Goal: Information Seeking & Learning: Learn about a topic

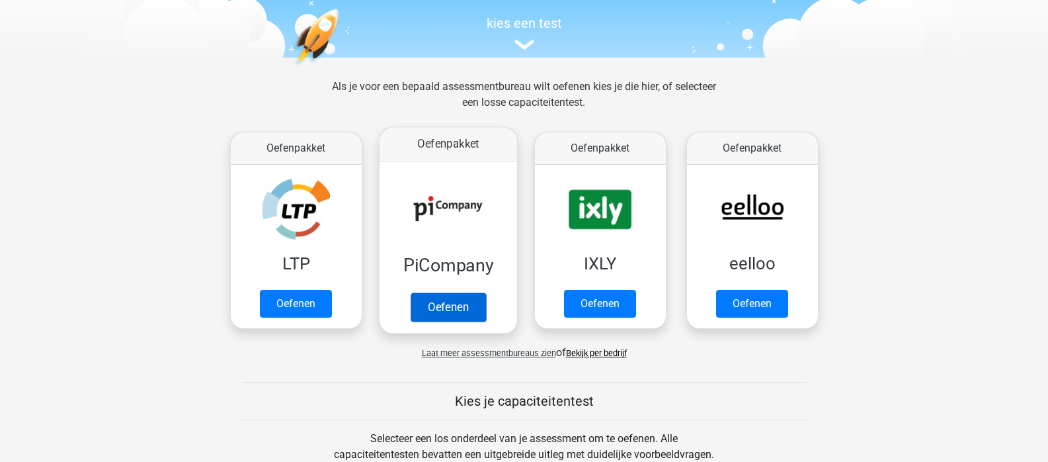
scroll to position [132, 0]
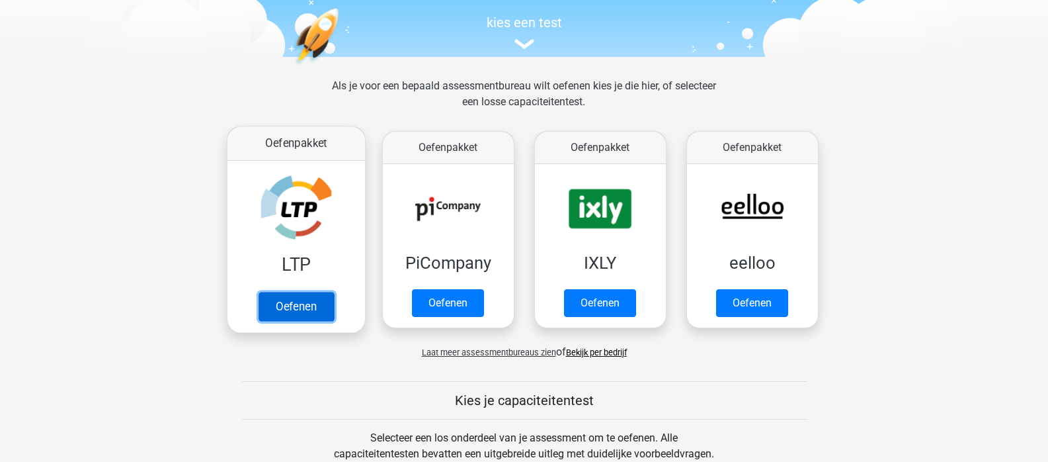
click at [281, 292] on link "Oefenen" at bounding box center [295, 306] width 75 height 29
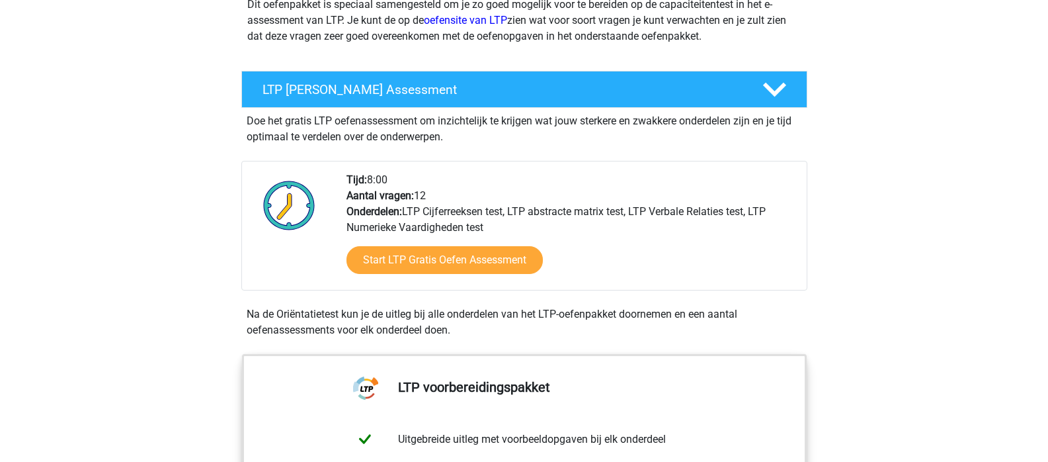
scroll to position [265, 0]
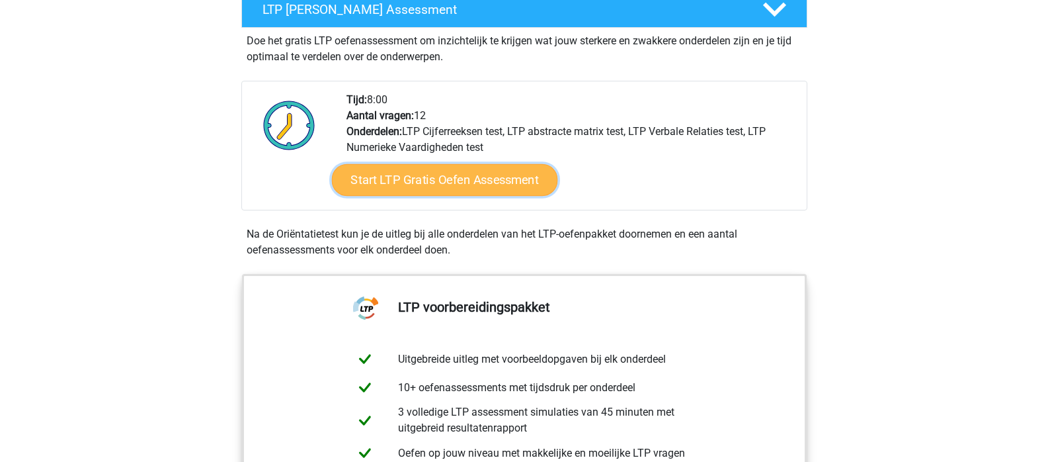
click at [502, 186] on link "Start LTP Gratis Oefen Assessment" at bounding box center [444, 180] width 226 height 32
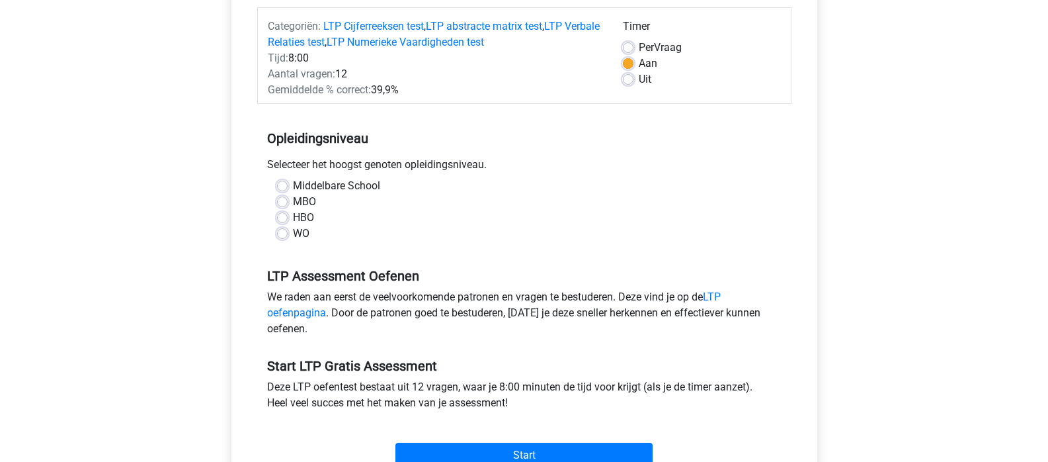
scroll to position [198, 0]
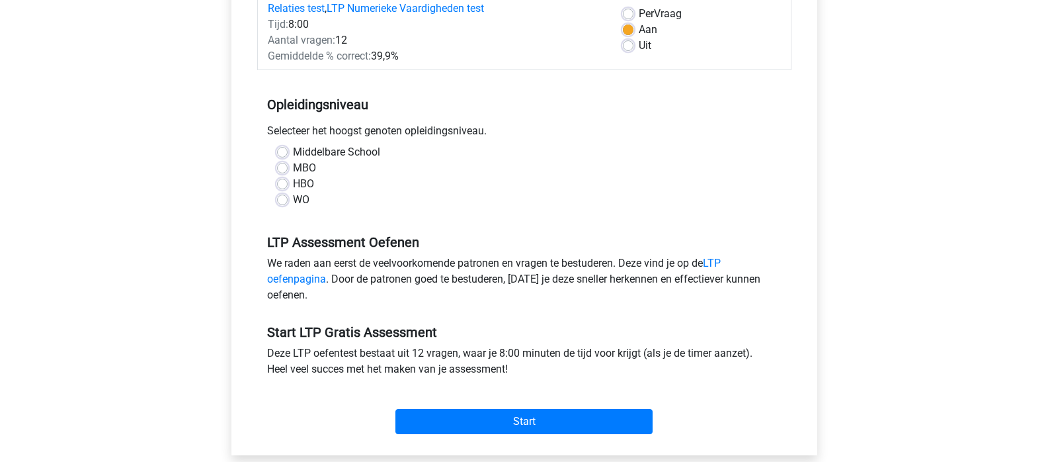
click at [289, 168] on div "MBO" at bounding box center [524, 168] width 495 height 16
click at [293, 168] on label "MBO" at bounding box center [304, 168] width 23 height 16
click at [284, 168] on input "MBO" at bounding box center [282, 166] width 11 height 13
radio input "true"
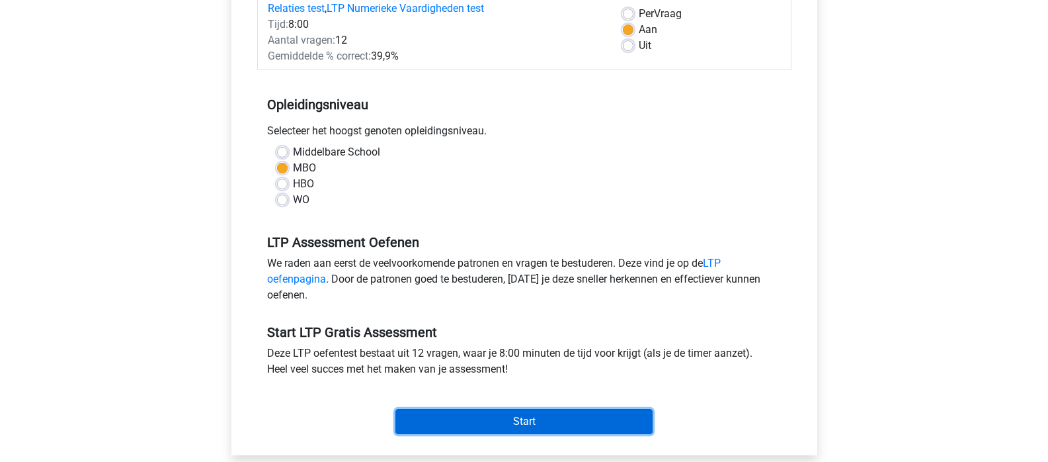
click at [528, 425] on input "Start" at bounding box center [523, 421] width 257 height 25
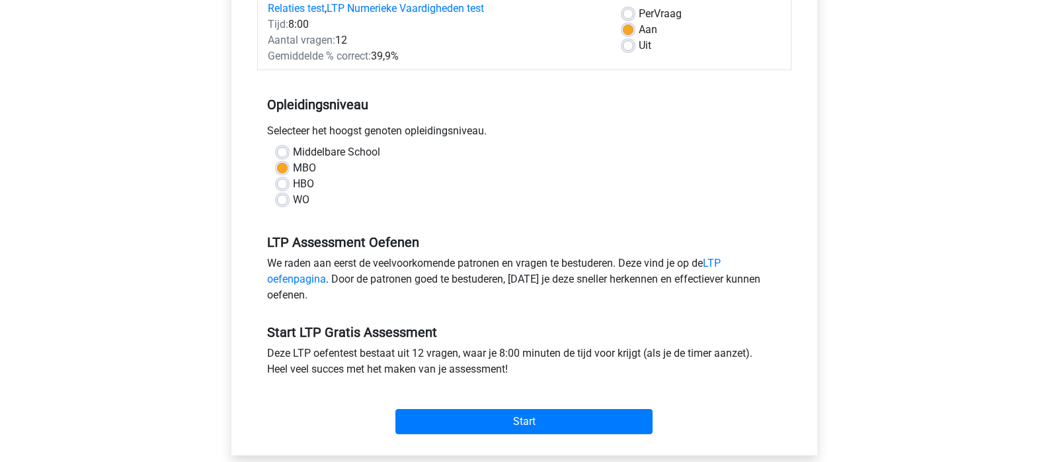
click at [488, 407] on div "Start" at bounding box center [524, 411] width 534 height 46
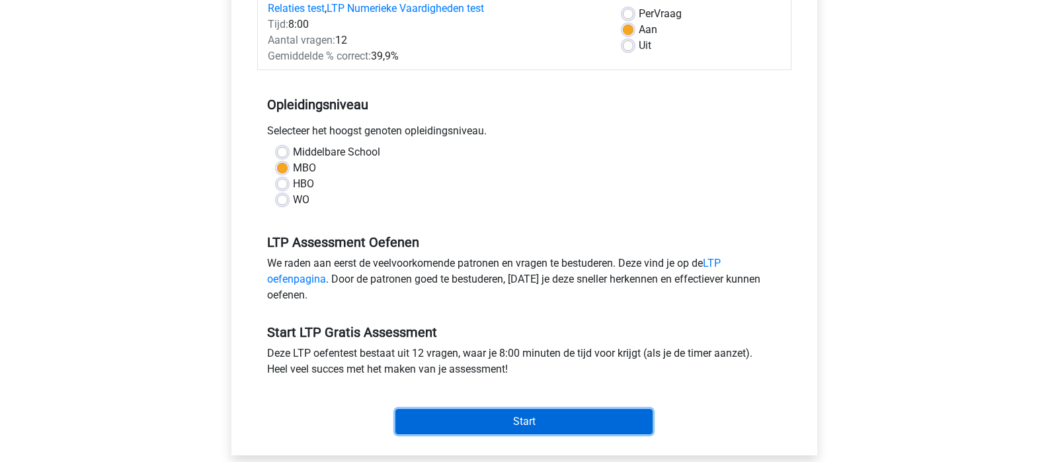
click at [489, 420] on input "Start" at bounding box center [523, 421] width 257 height 25
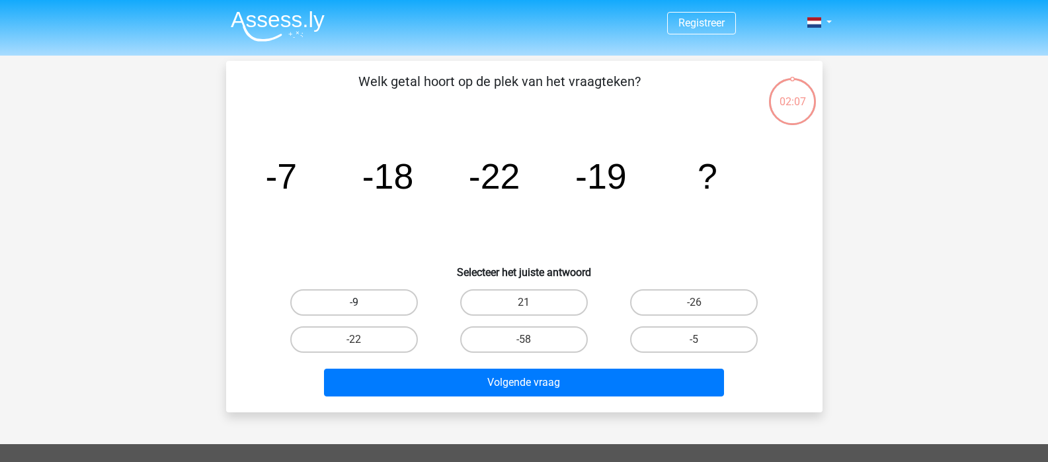
click at [364, 293] on label "-9" at bounding box center [354, 302] width 128 height 26
click at [362, 302] on input "-9" at bounding box center [358, 306] width 9 height 9
radio input "true"
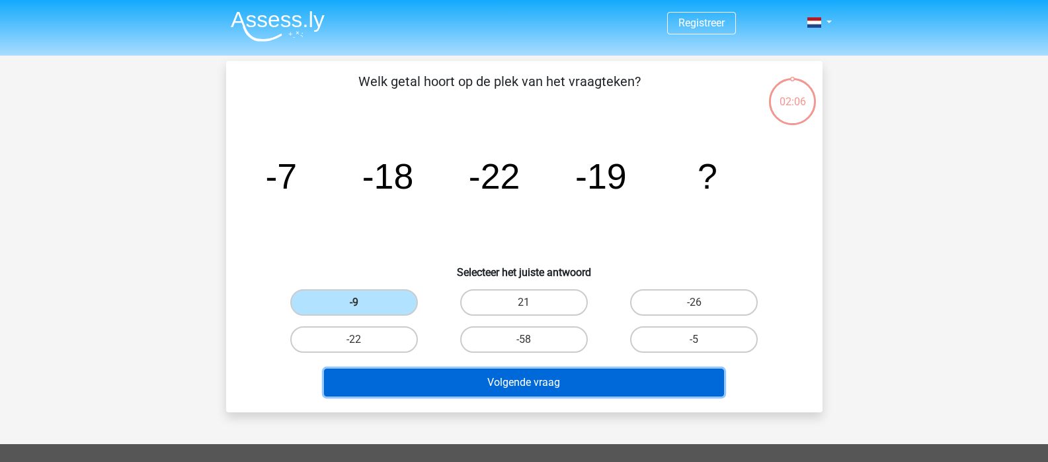
click at [506, 392] on button "Volgende vraag" at bounding box center [524, 382] width 400 height 28
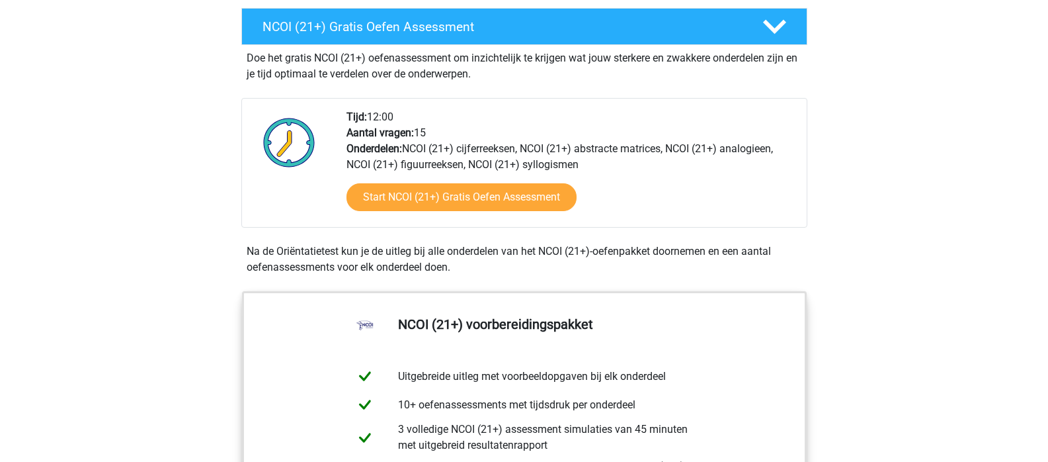
scroll to position [397, 0]
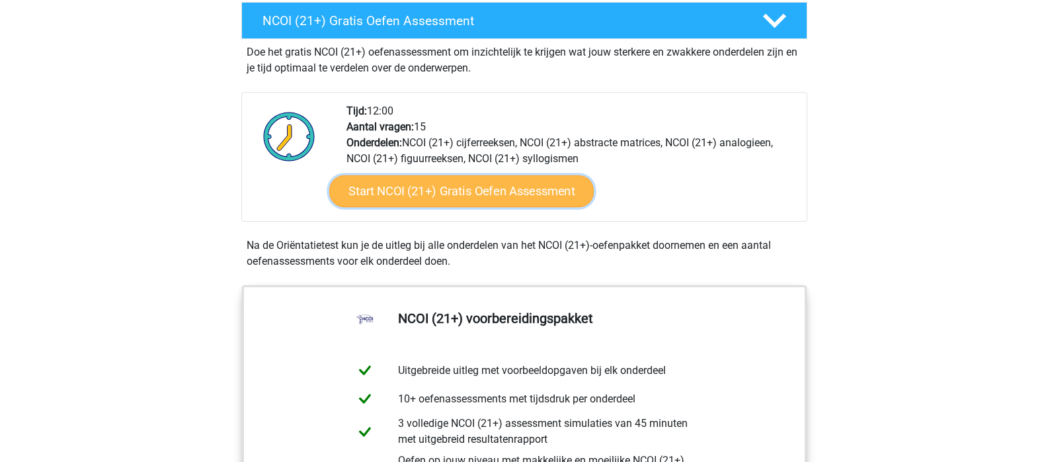
click at [437, 194] on link "Start NCOI (21+) Gratis Oefen Assessment" at bounding box center [461, 191] width 265 height 32
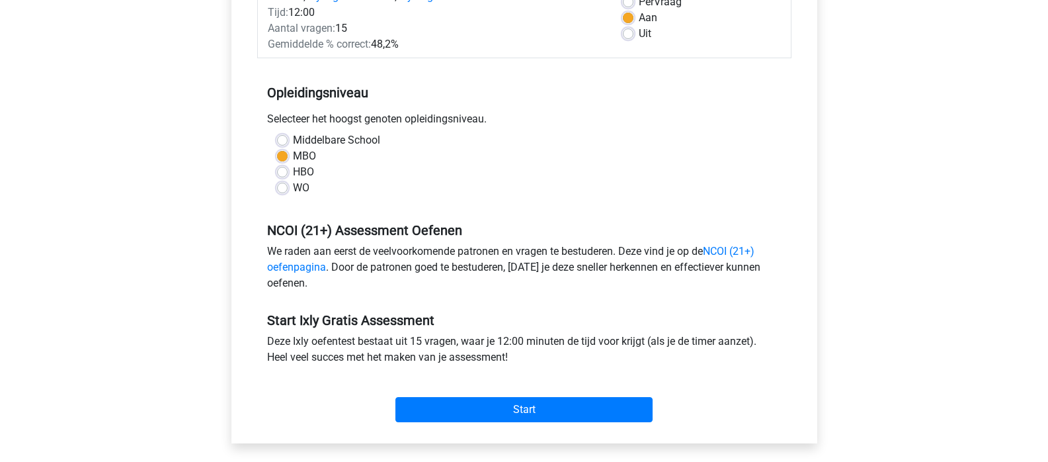
scroll to position [331, 0]
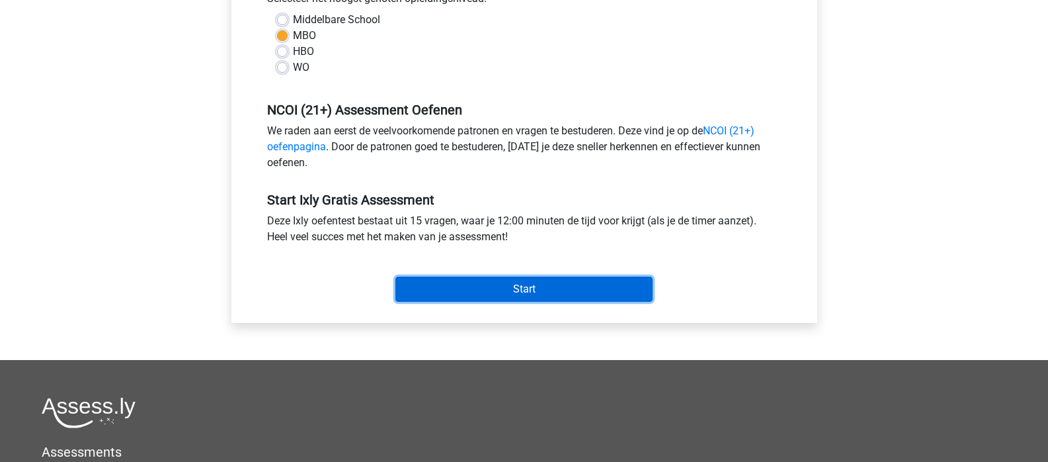
click at [466, 290] on input "Start" at bounding box center [523, 288] width 257 height 25
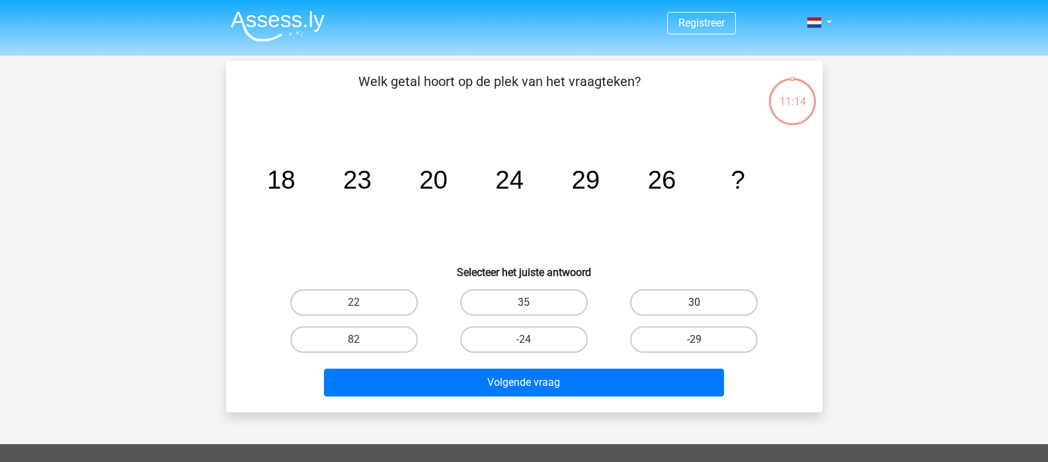
click at [718, 300] on label "30" at bounding box center [694, 302] width 128 height 26
click at [703, 302] on input "30" at bounding box center [698, 306] width 9 height 9
radio input "true"
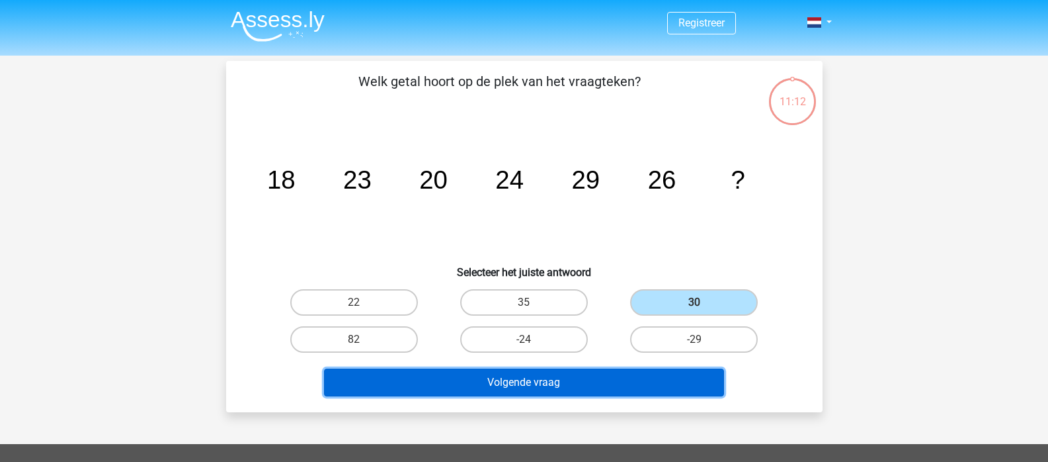
click at [589, 383] on button "Volgende vraag" at bounding box center [524, 382] width 400 height 28
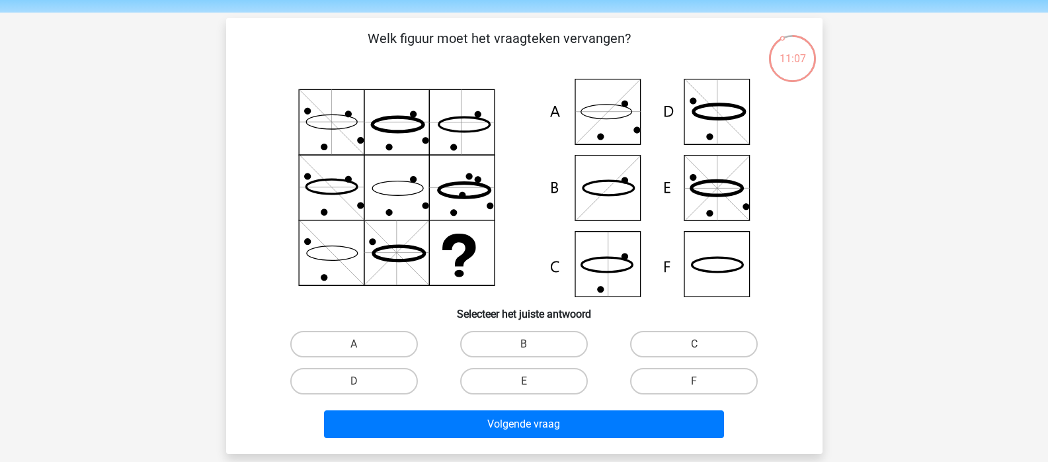
scroll to position [66, 0]
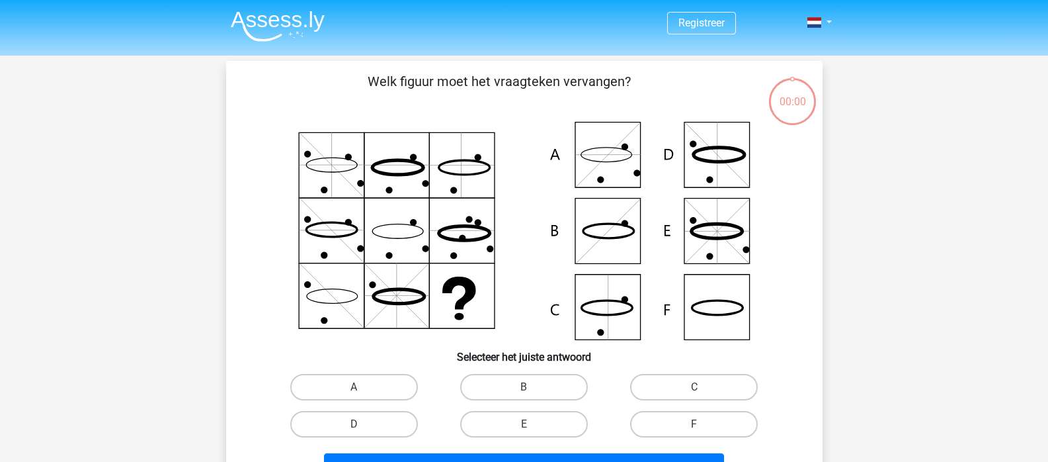
scroll to position [66, 0]
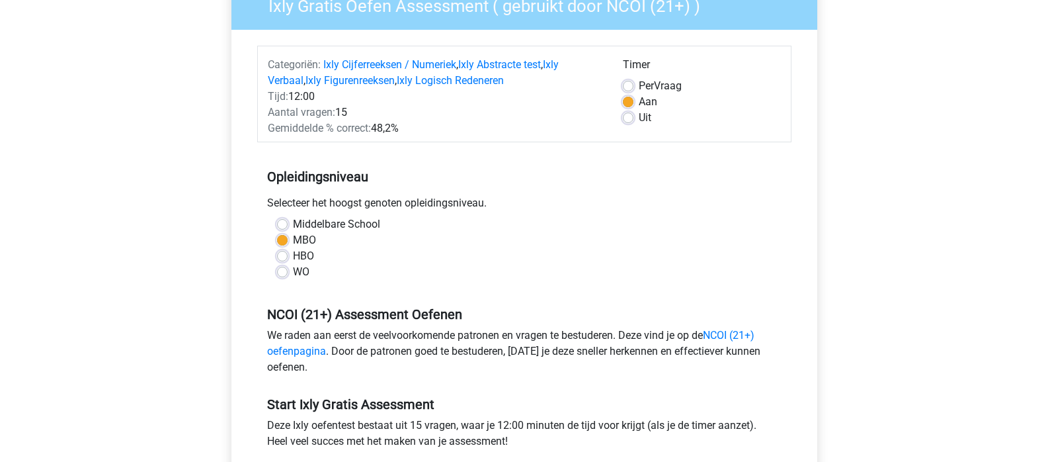
scroll to position [66, 0]
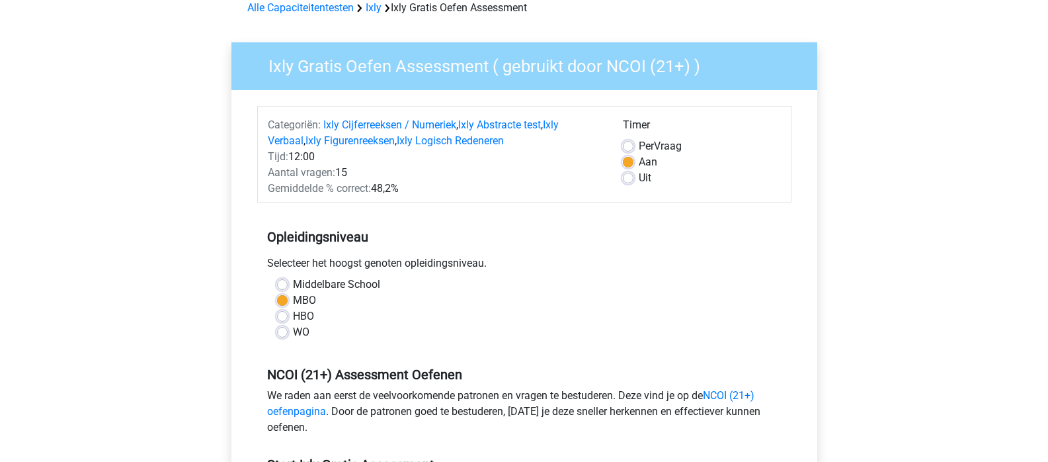
click at [639, 178] on label "Uit" at bounding box center [645, 178] width 13 height 16
click at [628, 178] on input "Uit" at bounding box center [628, 176] width 11 height 13
radio input "true"
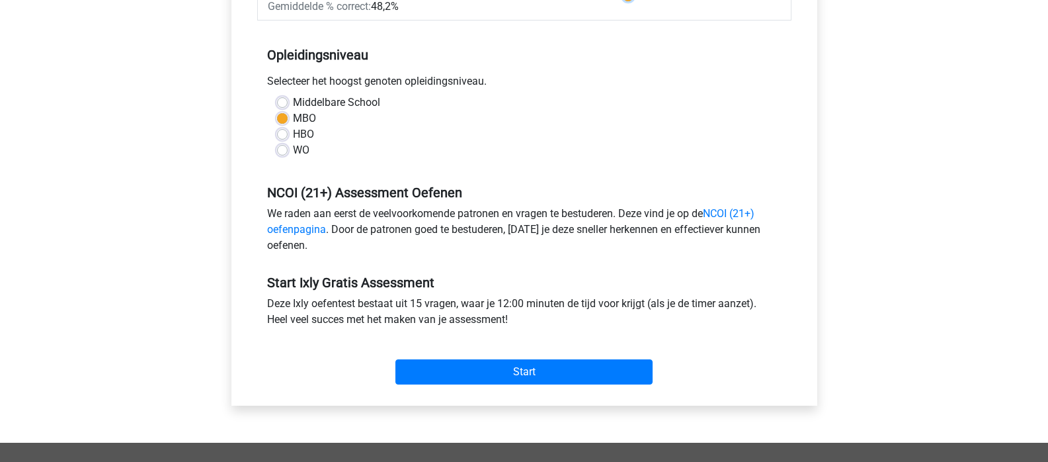
scroll to position [265, 0]
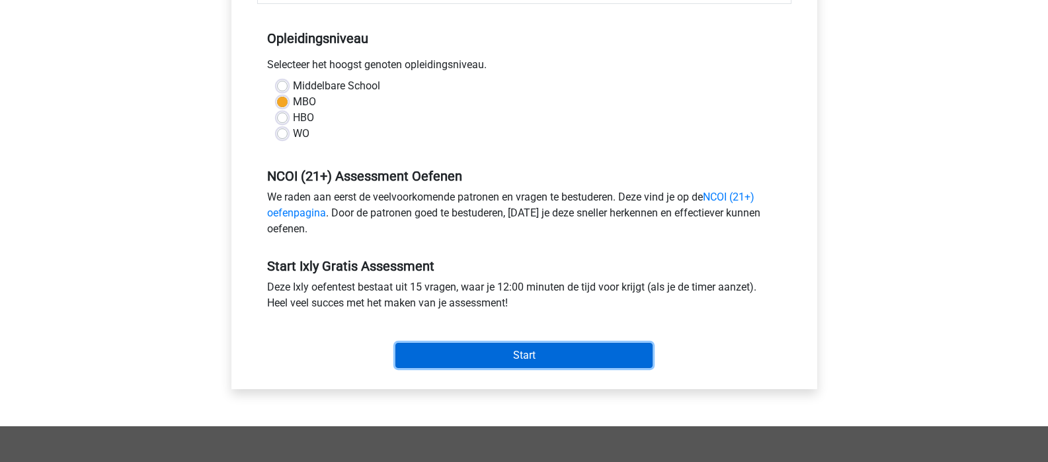
click at [530, 353] on input "Start" at bounding box center [523, 355] width 257 height 25
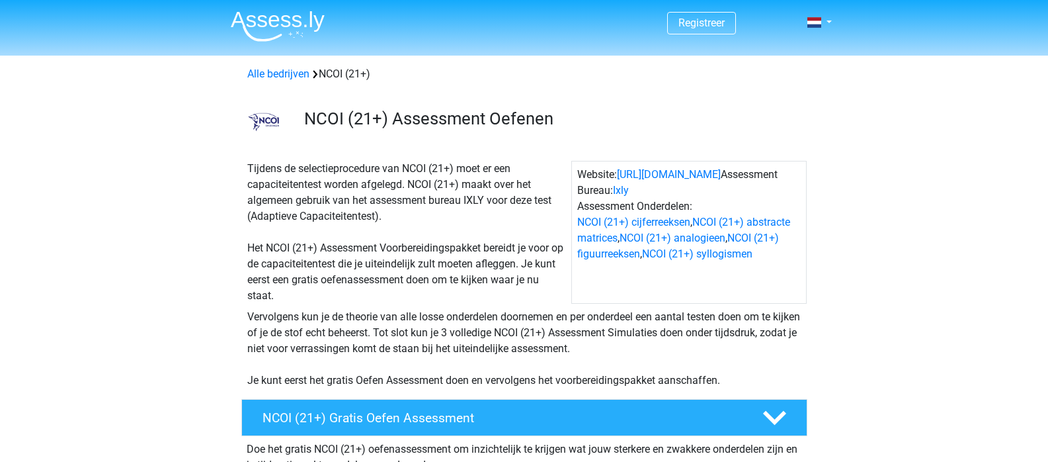
scroll to position [397, 0]
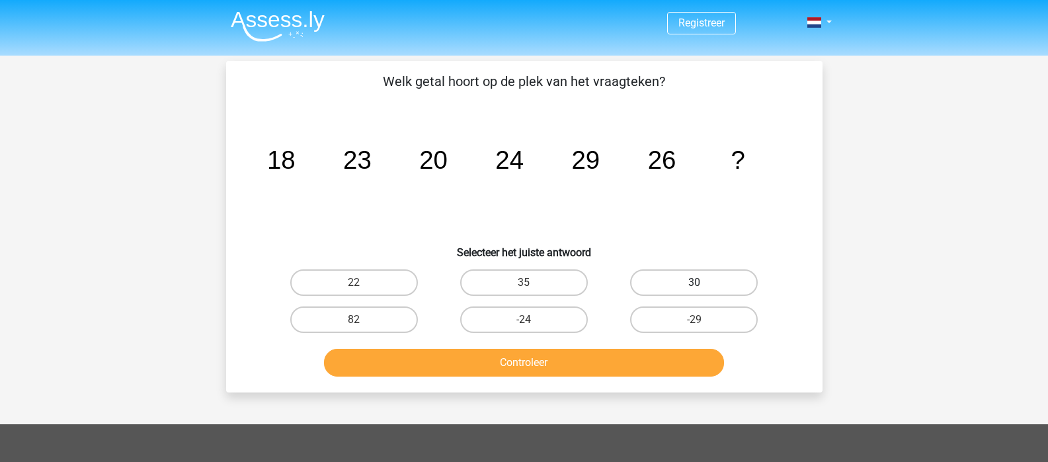
click at [721, 284] on label "30" at bounding box center [694, 282] width 128 height 26
click at [703, 284] on input "30" at bounding box center [698, 286] width 9 height 9
radio input "true"
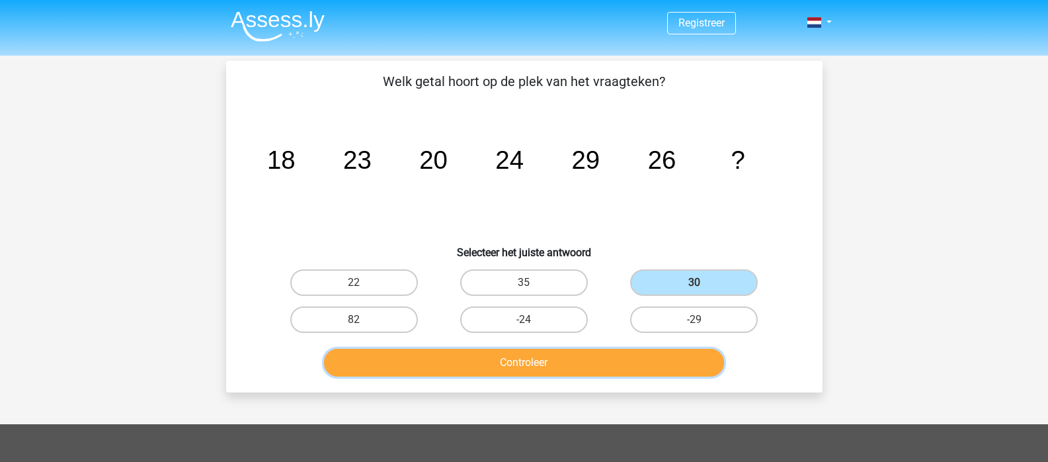
click at [593, 361] on button "Controleer" at bounding box center [524, 363] width 400 height 28
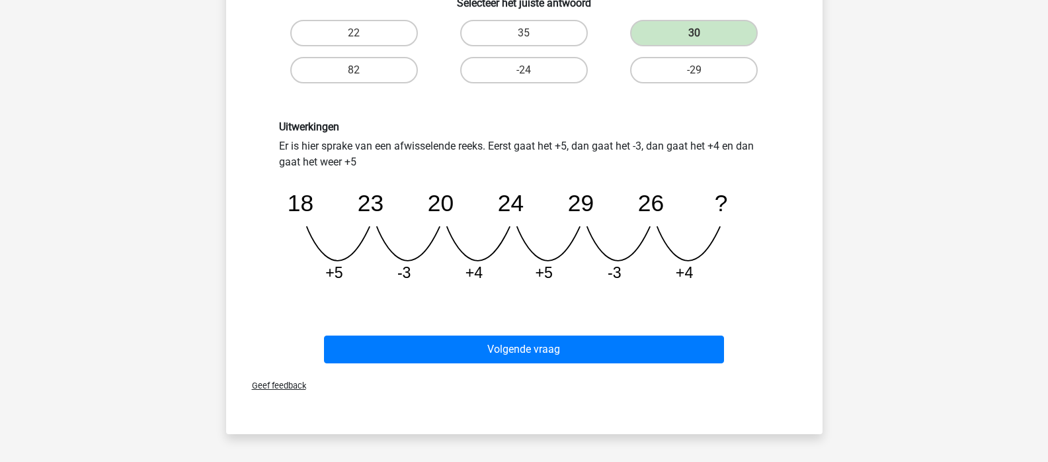
scroll to position [265, 0]
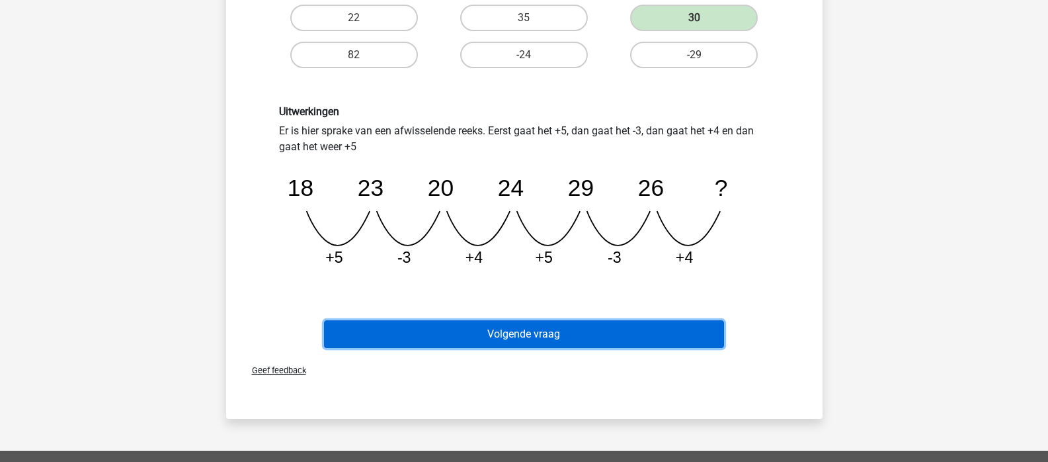
click at [544, 330] on button "Volgende vraag" at bounding box center [524, 334] width 400 height 28
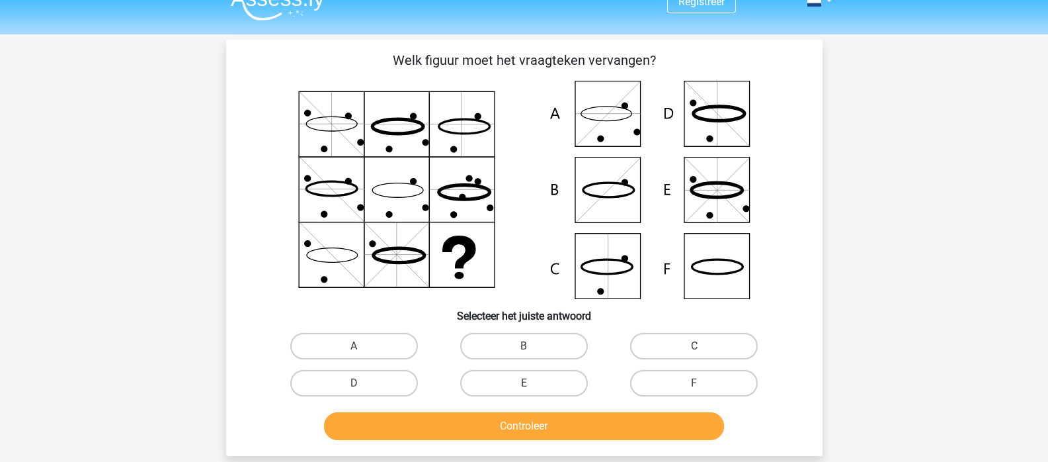
scroll to position [0, 0]
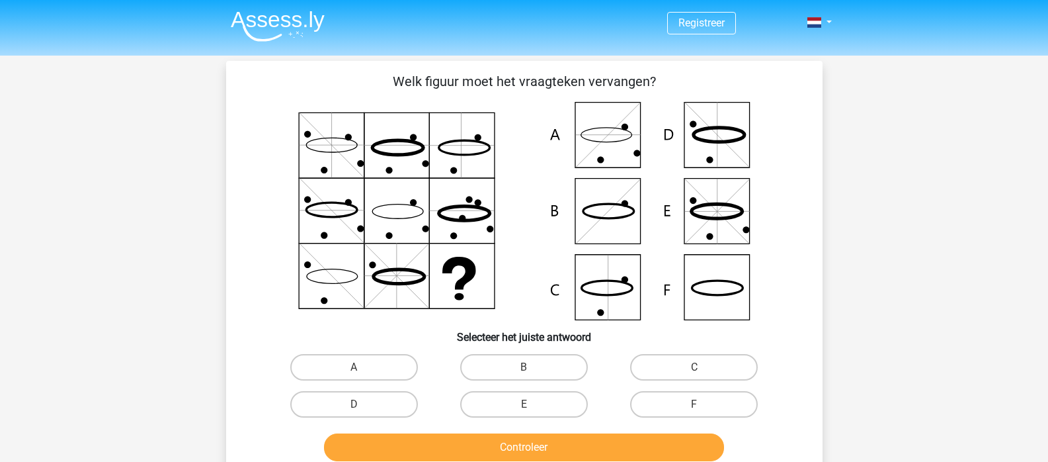
click at [712, 292] on icon at bounding box center [524, 211] width 533 height 218
click at [673, 404] on label "F" at bounding box center [694, 404] width 128 height 26
click at [694, 404] on input "F" at bounding box center [698, 408] width 9 height 9
radio input "true"
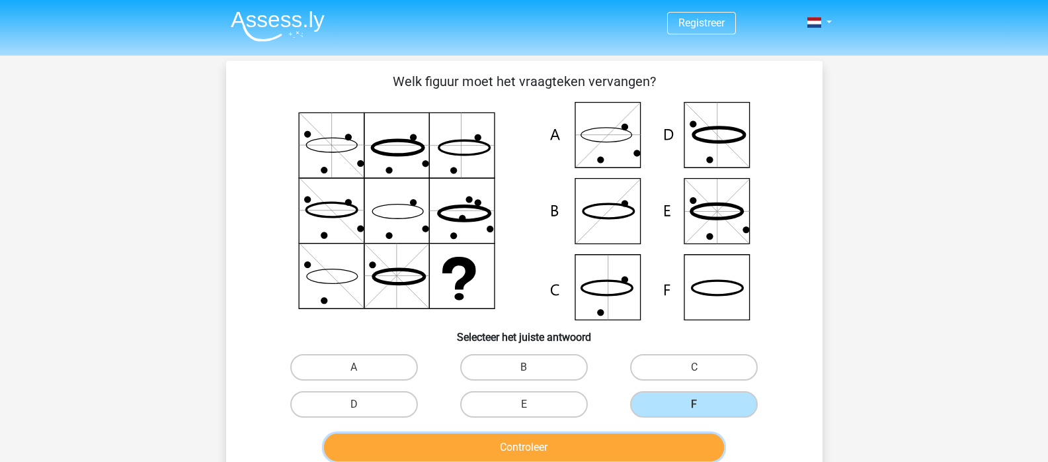
click at [636, 450] on button "Controleer" at bounding box center [524, 447] width 400 height 28
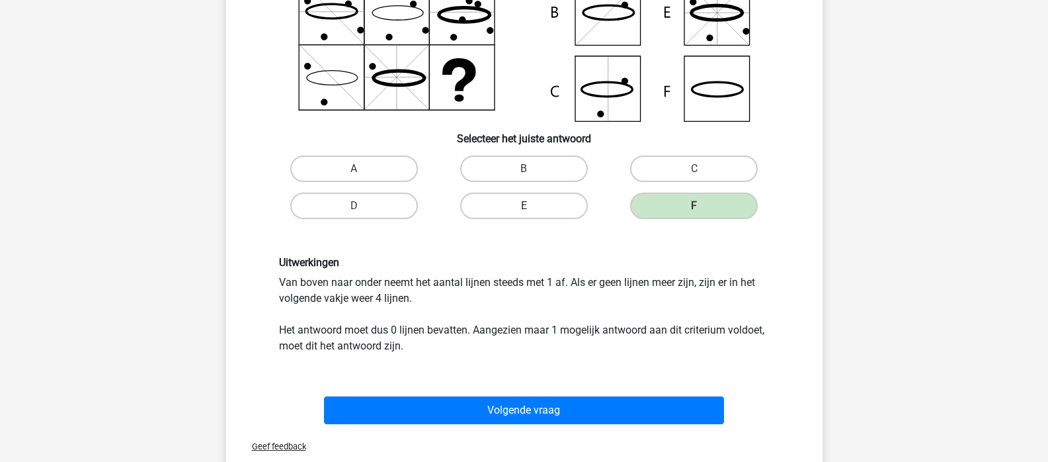
scroll to position [265, 0]
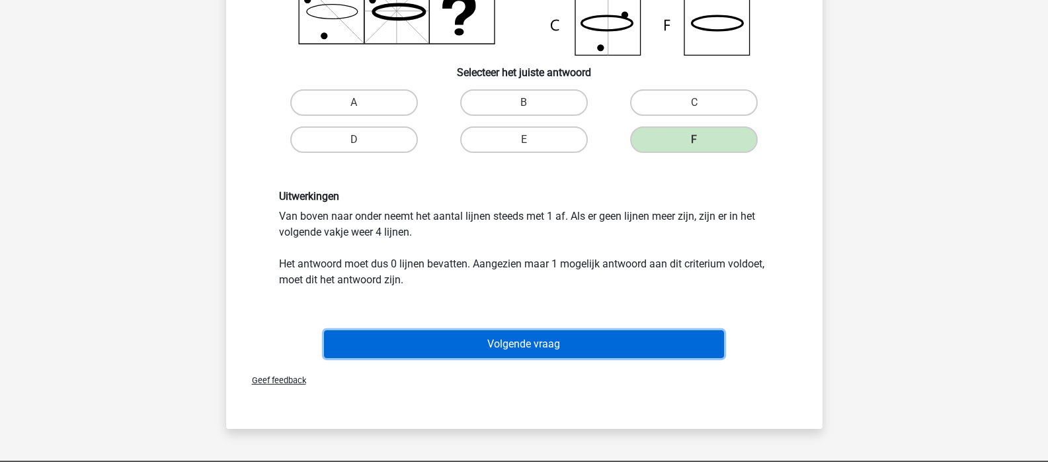
click at [550, 349] on button "Volgende vraag" at bounding box center [524, 344] width 400 height 28
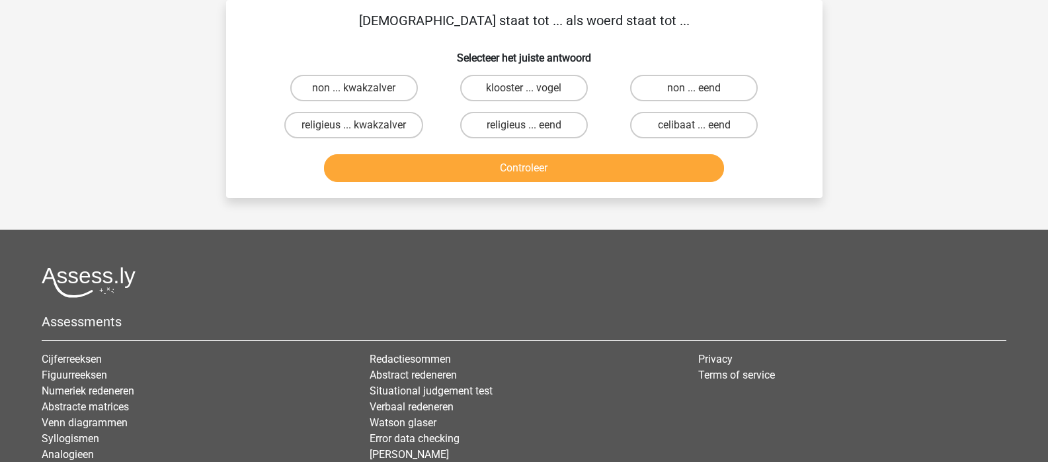
scroll to position [0, 0]
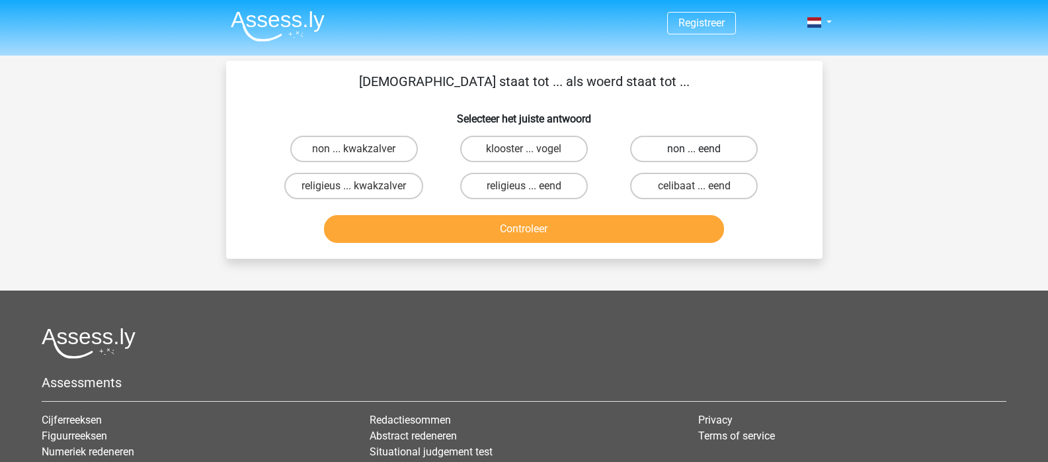
click at [735, 151] on label "non ... eend" at bounding box center [694, 149] width 128 height 26
click at [703, 151] on input "non ... eend" at bounding box center [698, 153] width 9 height 9
radio input "true"
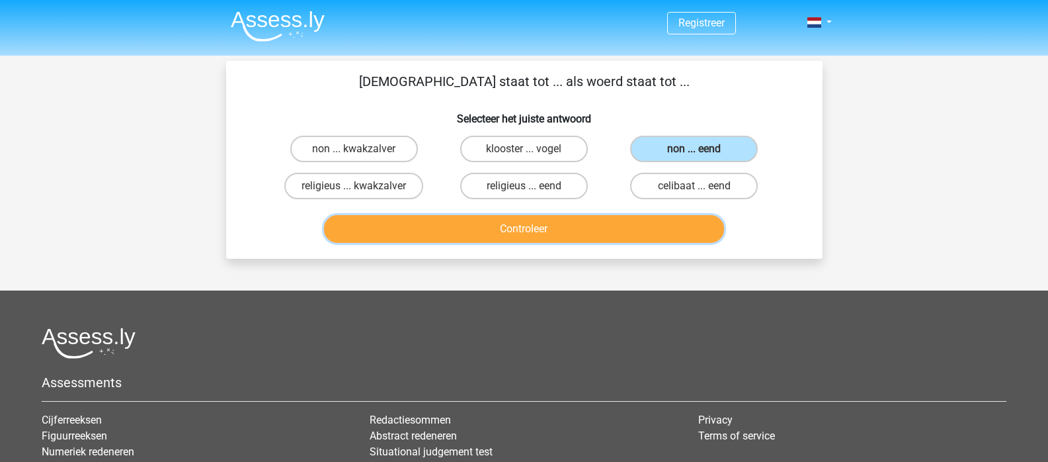
click at [641, 220] on button "Controleer" at bounding box center [524, 229] width 400 height 28
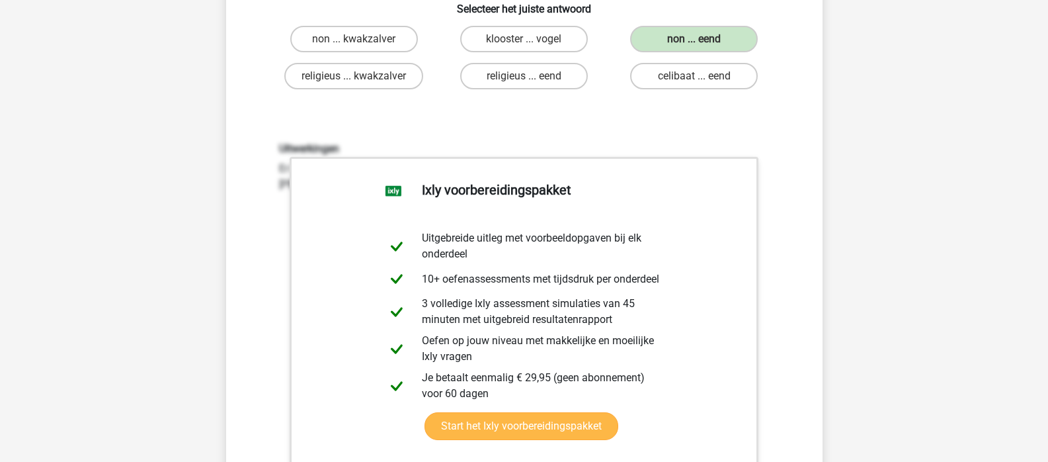
scroll to position [265, 0]
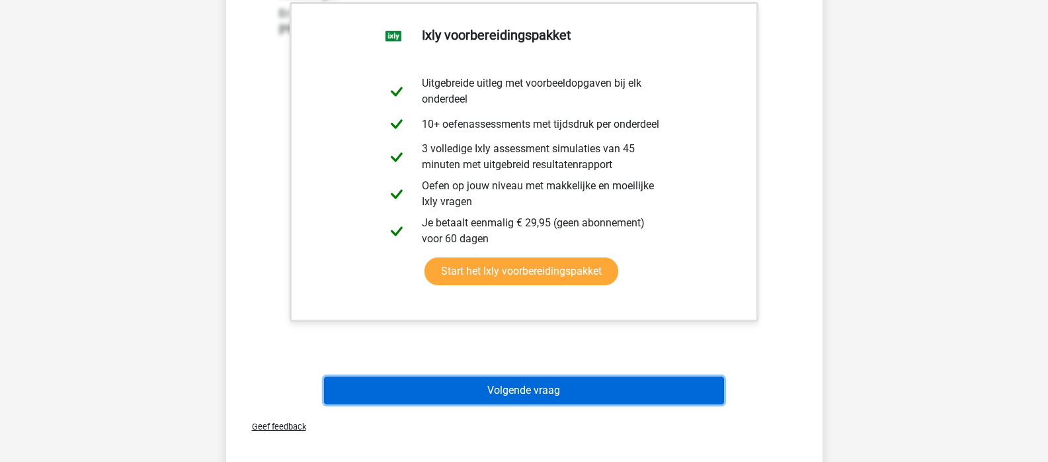
click at [553, 395] on button "Volgende vraag" at bounding box center [524, 390] width 400 height 28
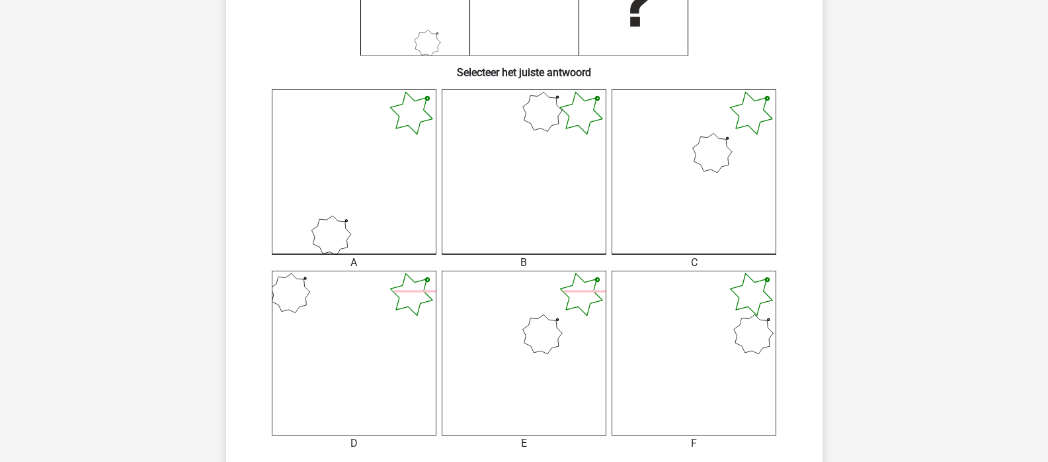
click at [729, 187] on icon at bounding box center [694, 171] width 165 height 165
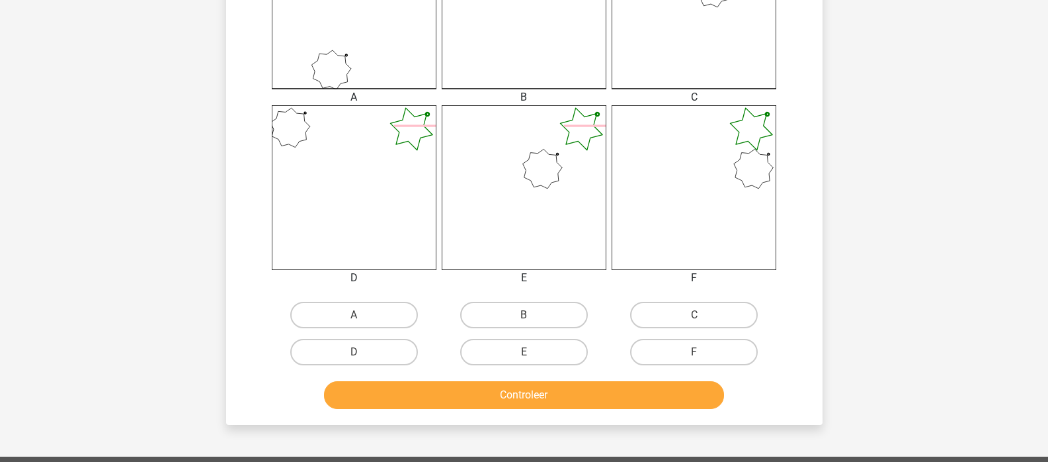
scroll to position [463, 0]
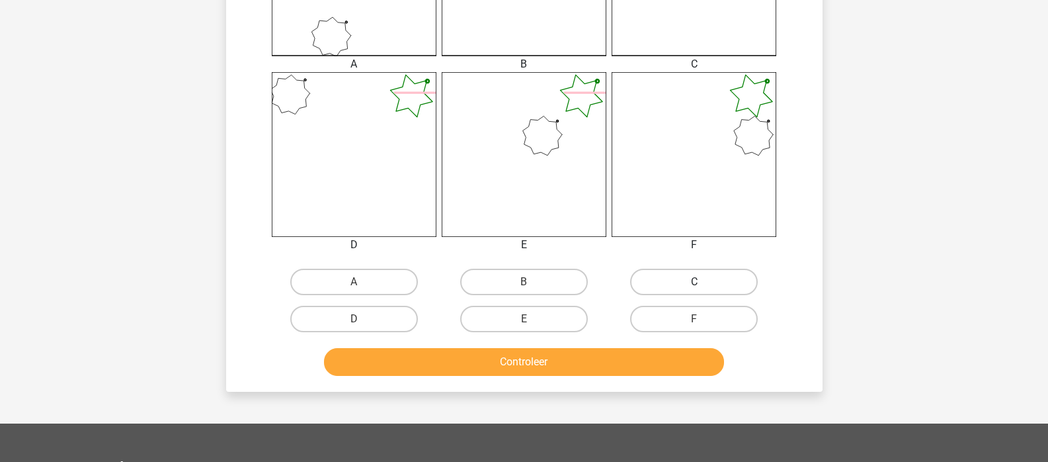
click at [635, 280] on label "C" at bounding box center [694, 282] width 128 height 26
click at [694, 282] on input "C" at bounding box center [698, 286] width 9 height 9
radio input "true"
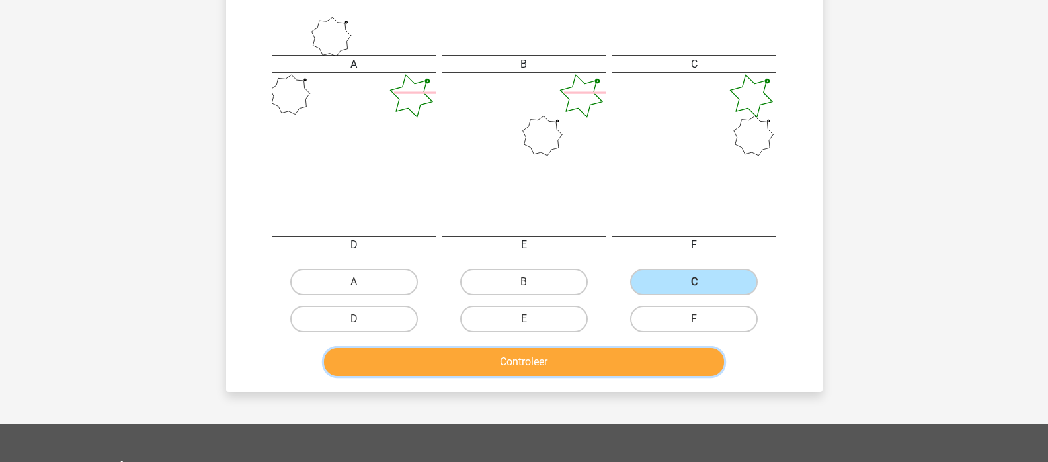
click at [593, 354] on button "Controleer" at bounding box center [524, 362] width 400 height 28
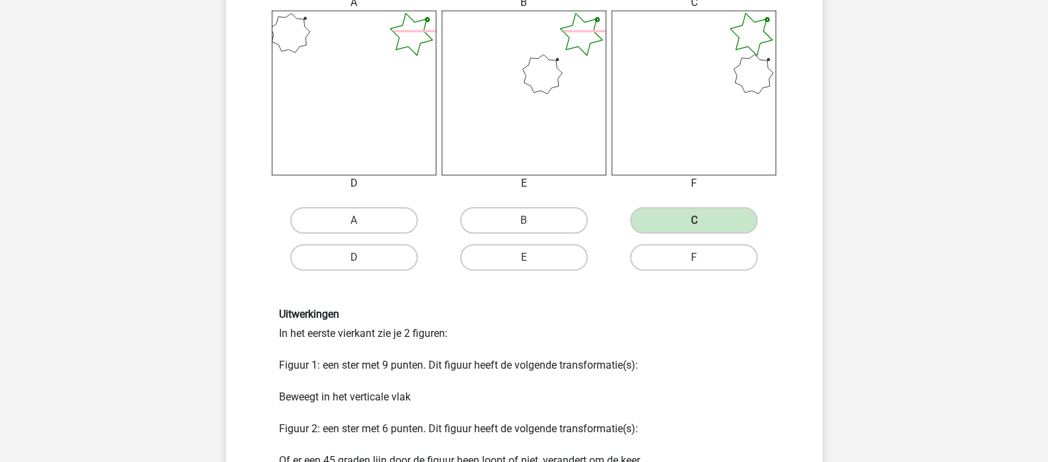
scroll to position [661, 0]
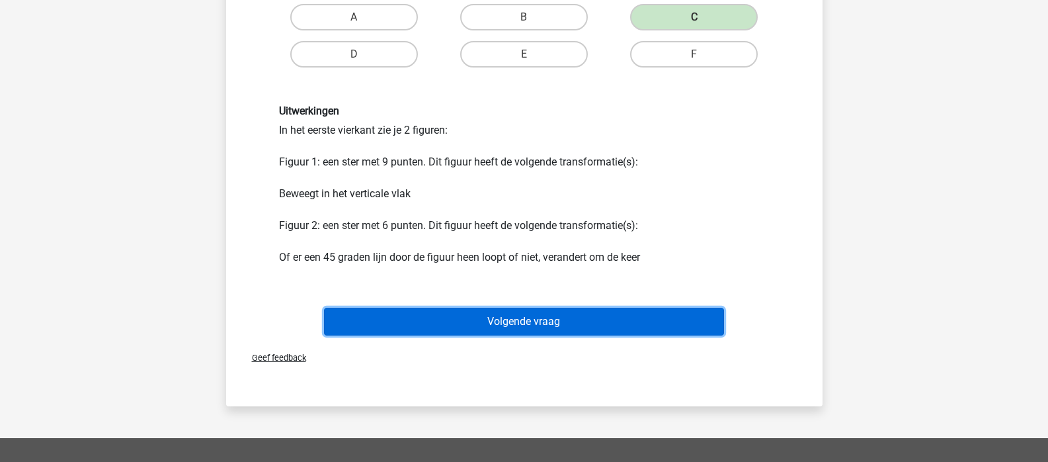
click at [532, 313] on button "Volgende vraag" at bounding box center [524, 322] width 400 height 28
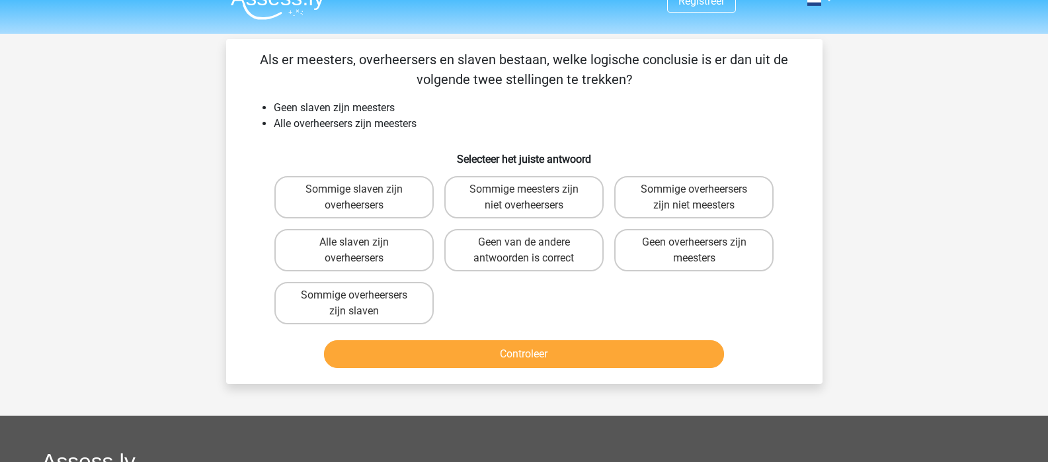
scroll to position [0, 0]
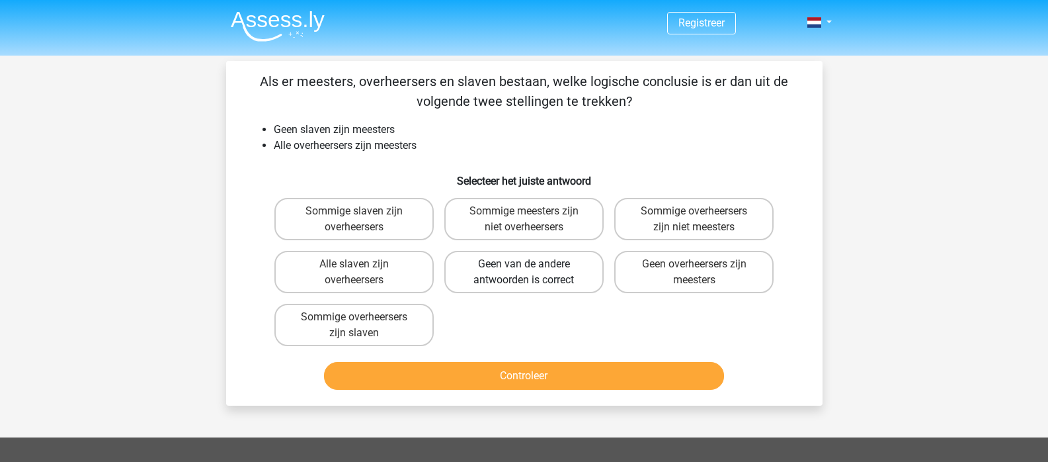
click at [558, 286] on label "Geen van de andere antwoorden is correct" at bounding box center [523, 272] width 159 height 42
click at [532, 272] on input "Geen van de andere antwoorden is correct" at bounding box center [528, 268] width 9 height 9
radio input "true"
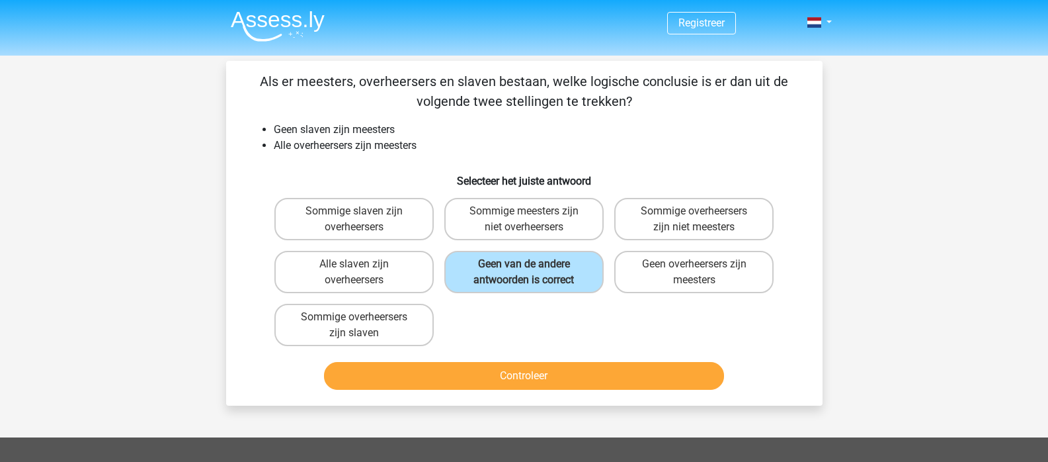
scroll to position [66, 0]
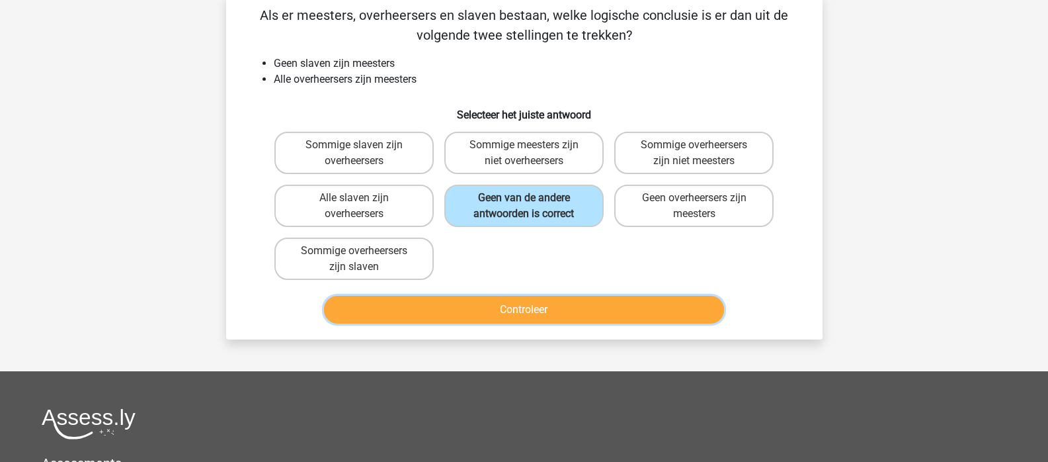
click at [580, 308] on button "Controleer" at bounding box center [524, 310] width 400 height 28
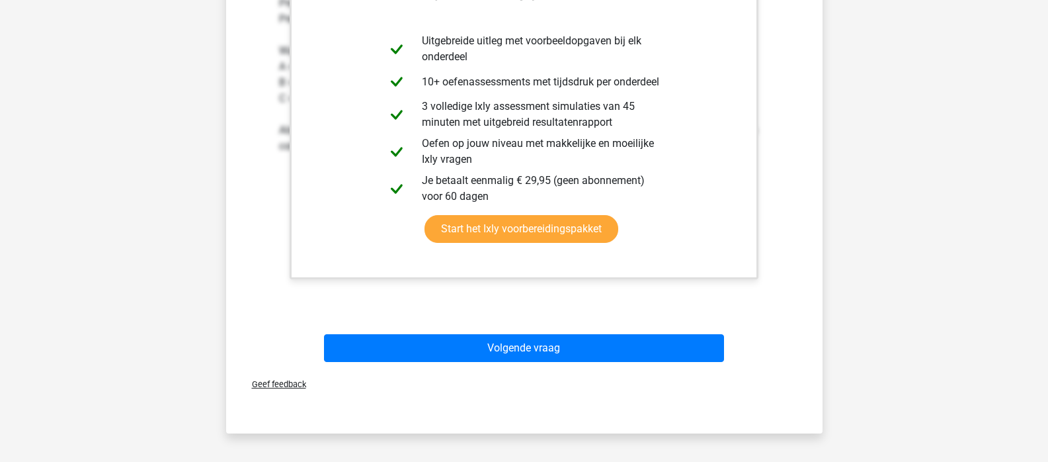
scroll to position [463, 0]
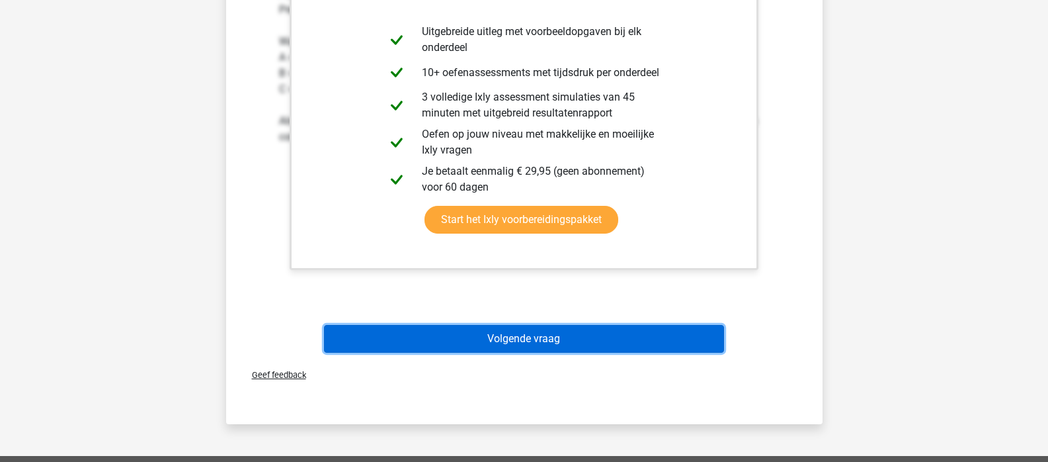
click at [568, 342] on button "Volgende vraag" at bounding box center [524, 339] width 400 height 28
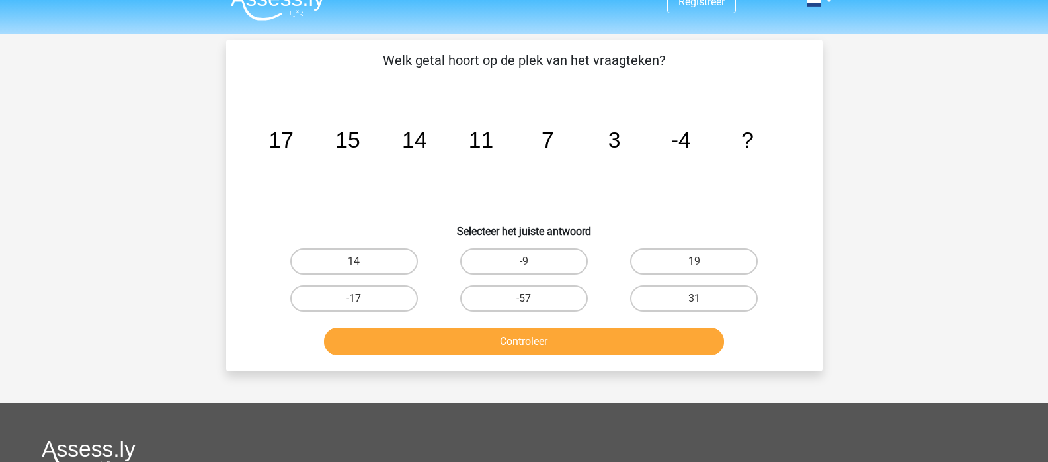
scroll to position [0, 0]
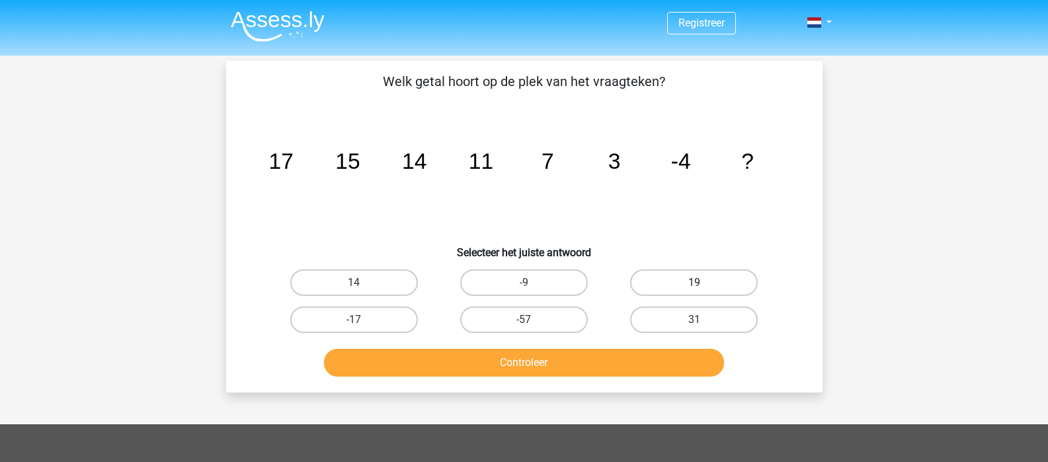
click at [704, 278] on label "19" at bounding box center [694, 282] width 128 height 26
click at [703, 282] on input "19" at bounding box center [698, 286] width 9 height 9
radio input "true"
drag, startPoint x: 293, startPoint y: 161, endPoint x: 472, endPoint y: 159, distance: 179.2
click at [323, 155] on icon "image/svg+xml 17 15 14 11 7 3 -4 ?" at bounding box center [524, 169] width 533 height 134
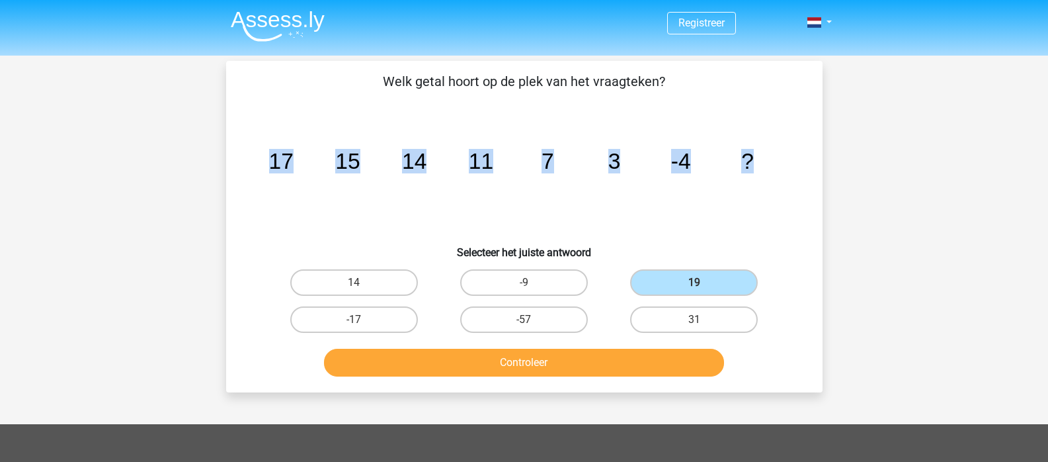
drag, startPoint x: 767, startPoint y: 165, endPoint x: 269, endPoint y: 161, distance: 498.0
click at [265, 165] on icon "image/svg+xml 17 15 14 11 7 3 -4 ?" at bounding box center [524, 169] width 533 height 134
copy g "17 15 14 11 7 3 -4 ?"
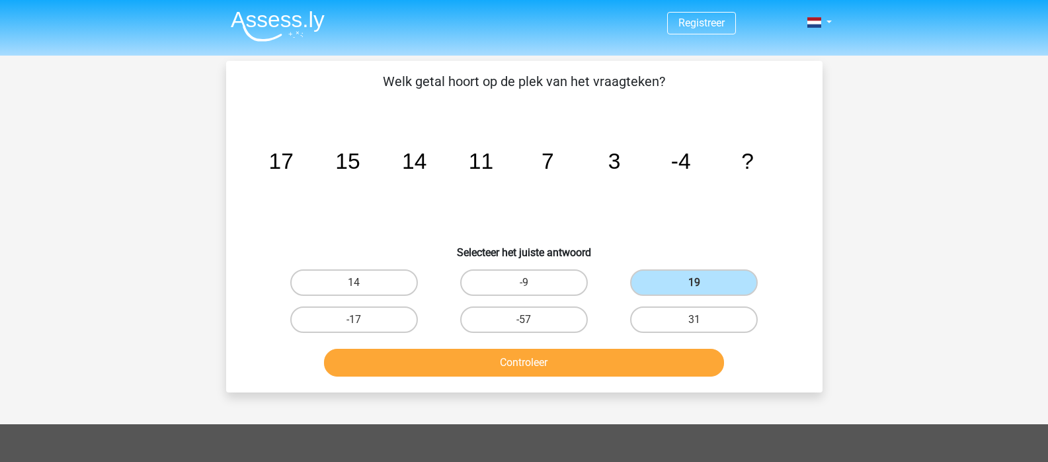
click at [870, 251] on div "Registreer" at bounding box center [524, 386] width 1048 height 773
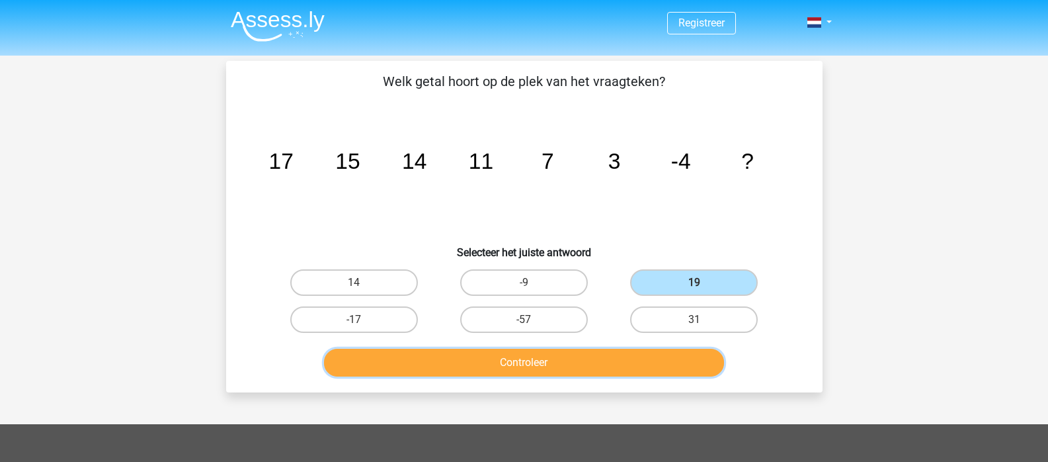
click at [643, 371] on button "Controleer" at bounding box center [524, 363] width 400 height 28
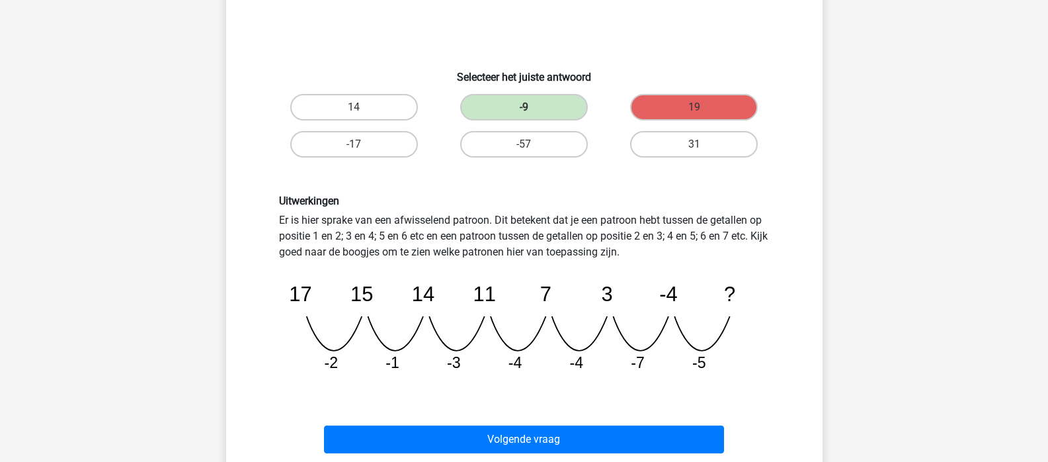
scroll to position [198, 0]
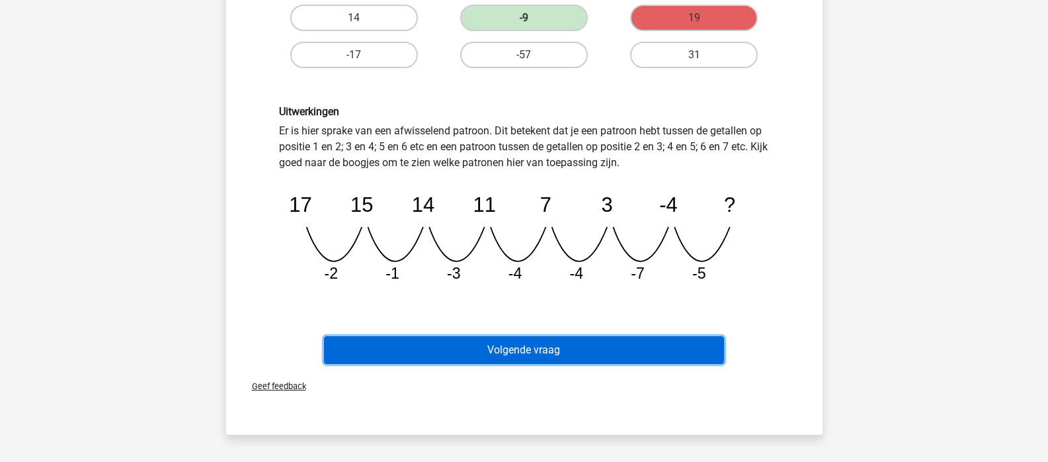
click at [530, 353] on button "Volgende vraag" at bounding box center [524, 350] width 400 height 28
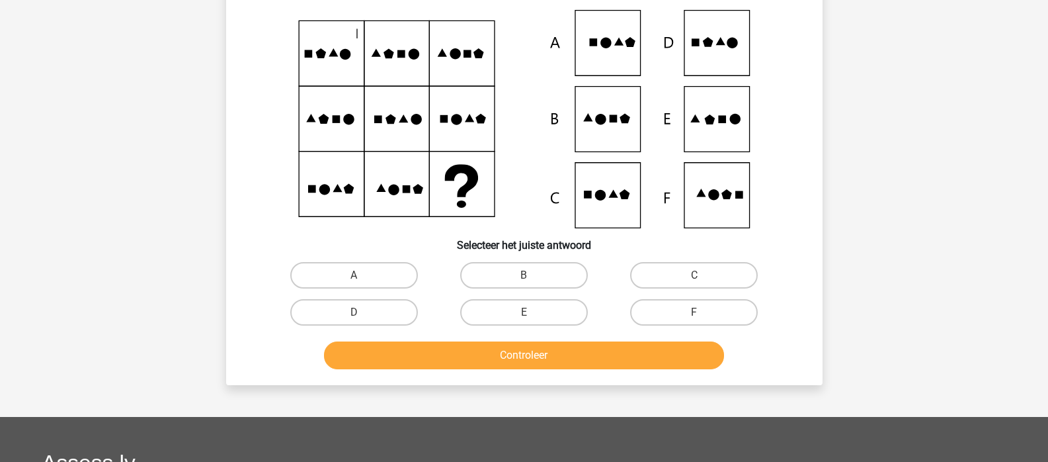
scroll to position [0, 0]
